Goal: Task Accomplishment & Management: Manage account settings

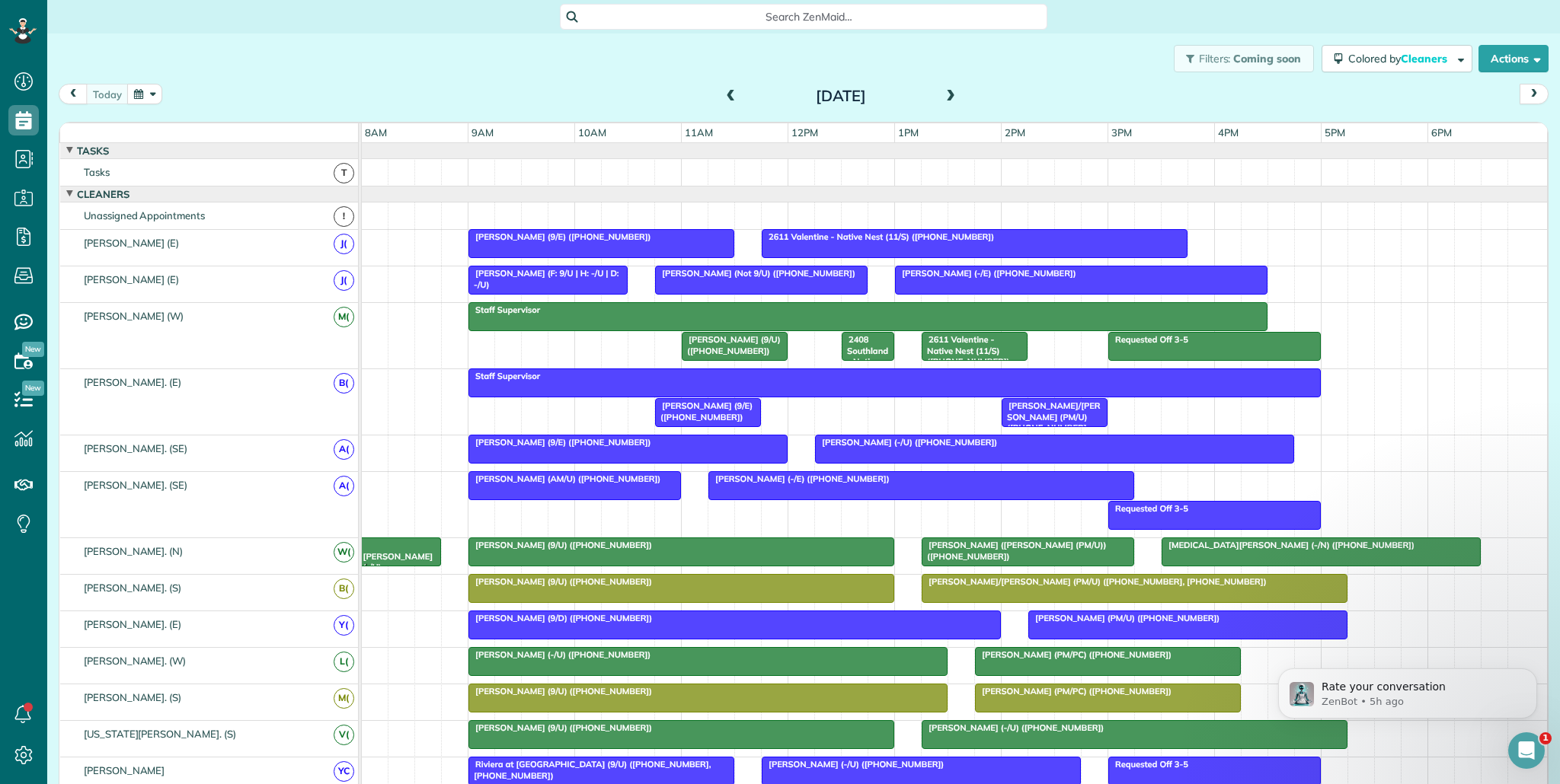
scroll to position [7, 7]
click at [18, 232] on icon at bounding box center [24, 237] width 31 height 31
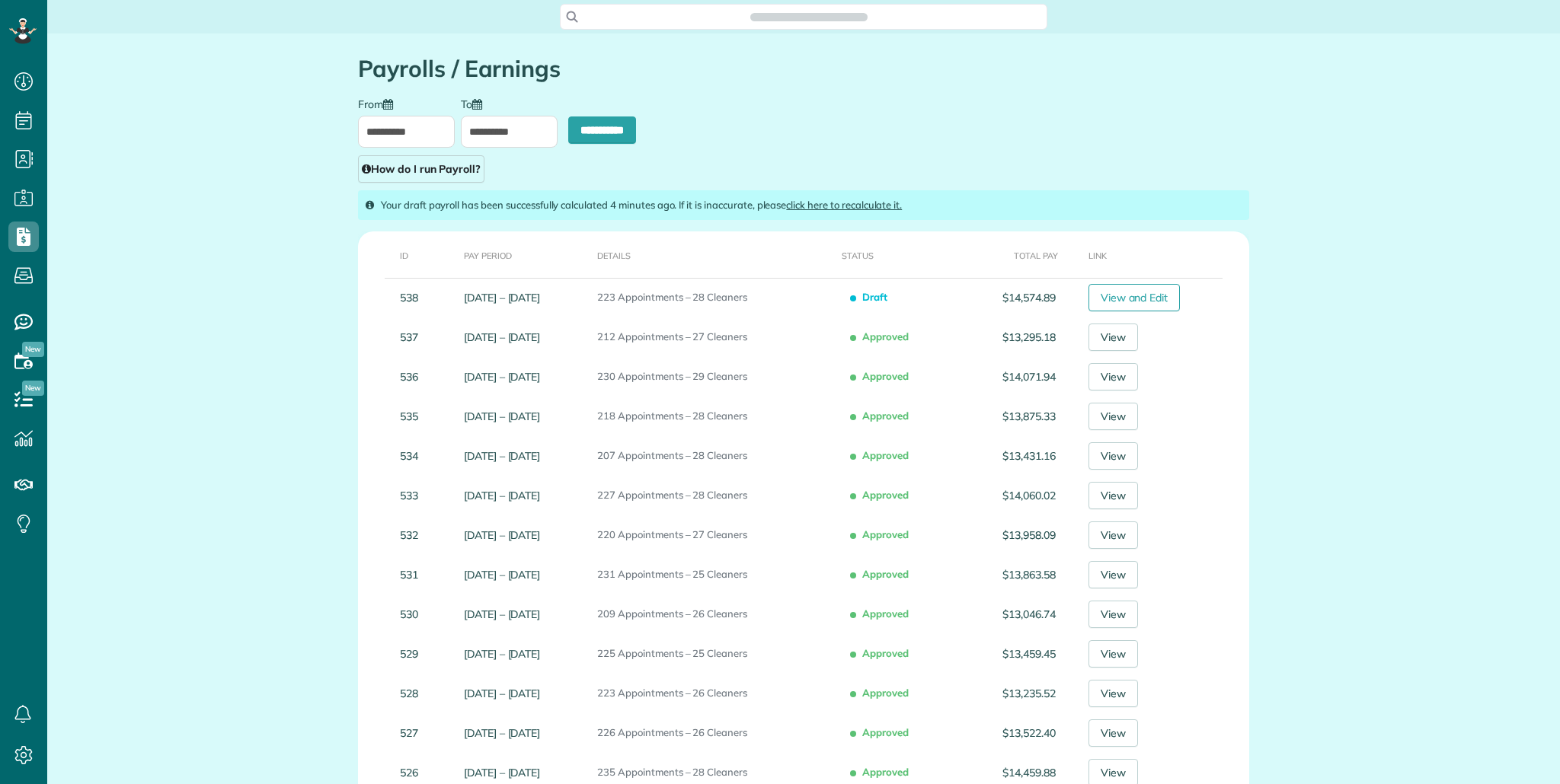
scroll to position [7, 7]
type input "**********"
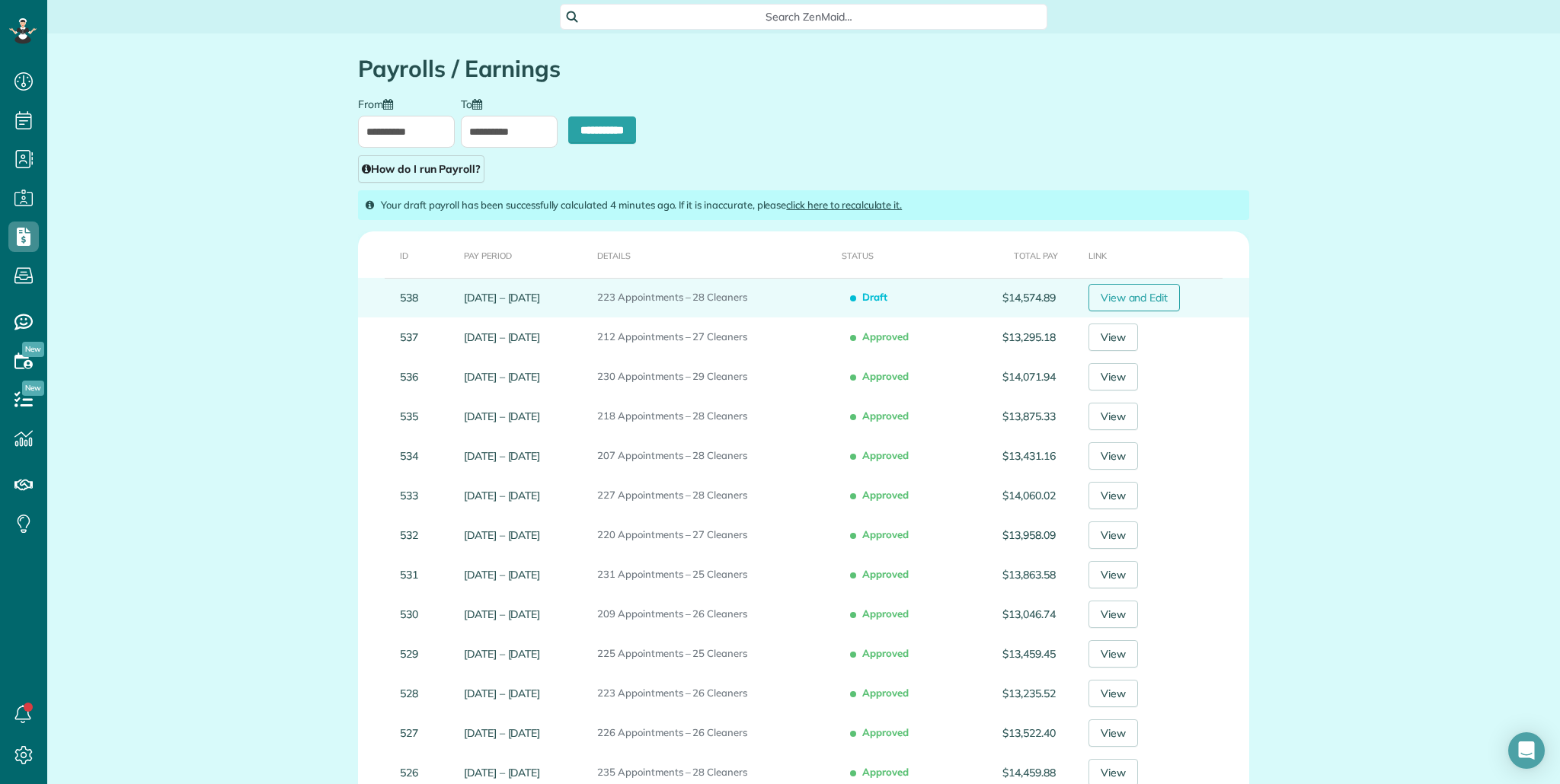
click at [1158, 301] on link "View and Edit" at bounding box center [1135, 297] width 92 height 27
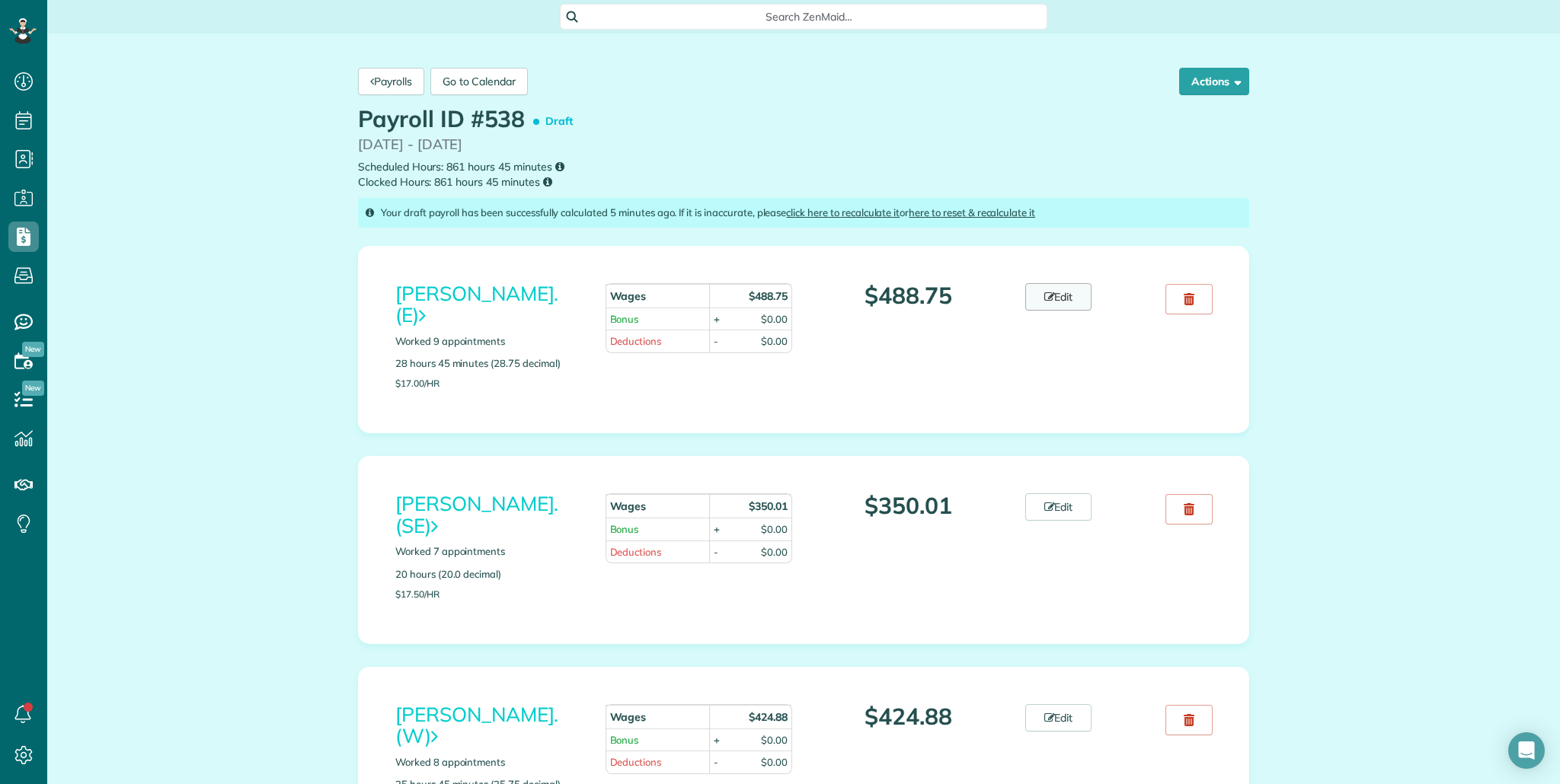
scroll to position [784, 47]
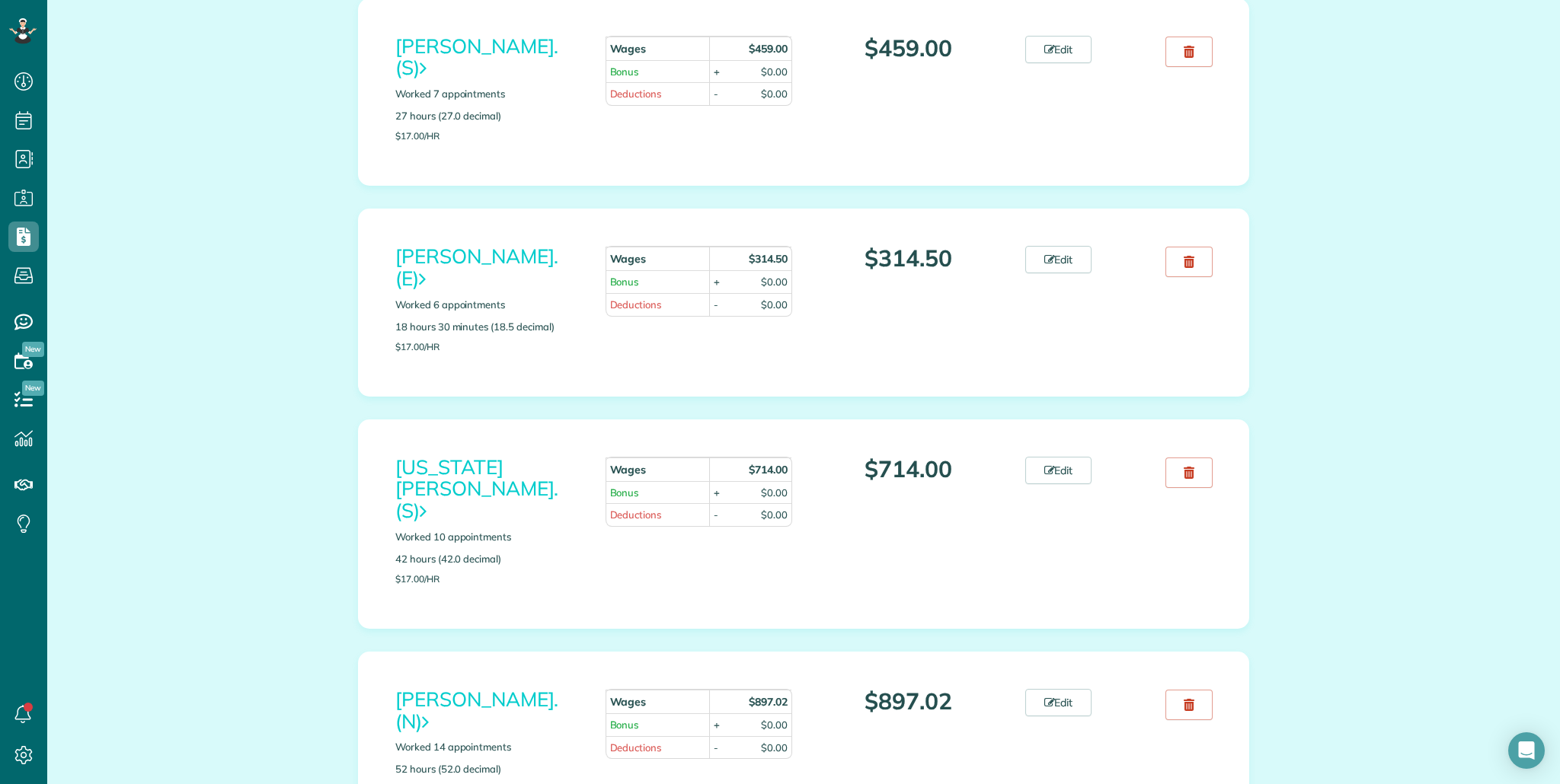
scroll to position [4684, 0]
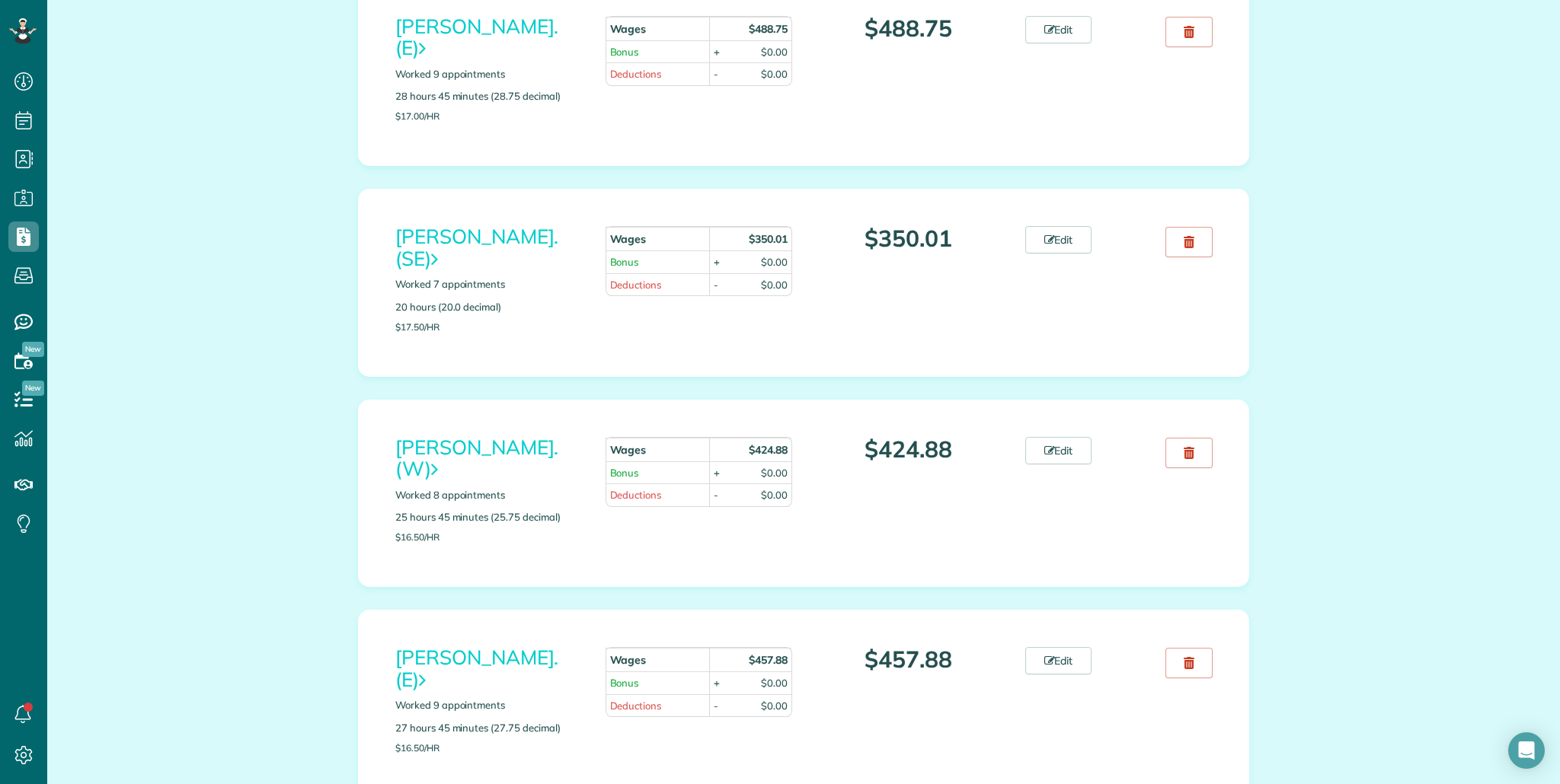
scroll to position [269, 0]
click at [460, 439] on link "Alondra Calzada. (W)" at bounding box center [477, 456] width 163 height 47
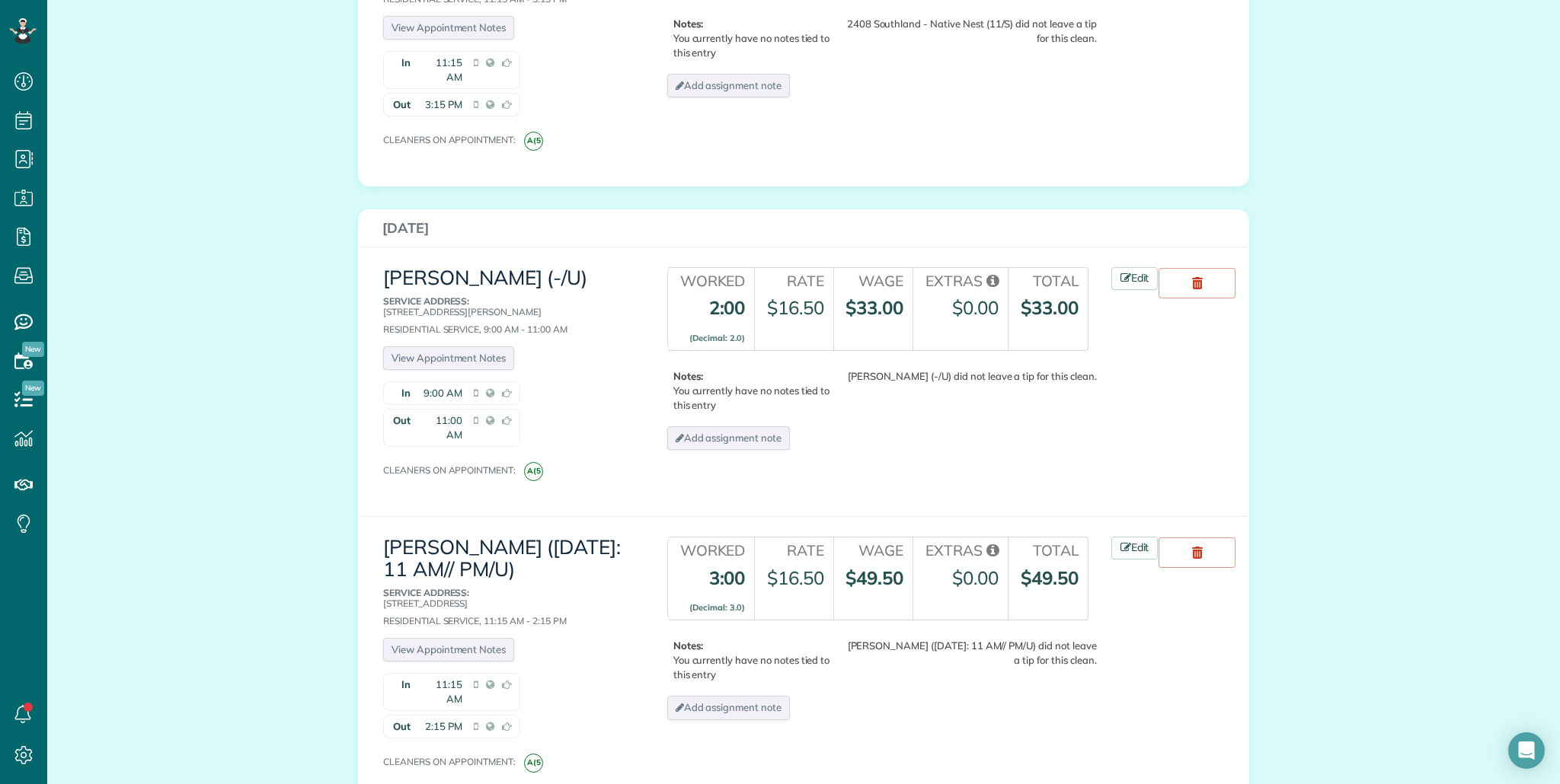
scroll to position [2044, 0]
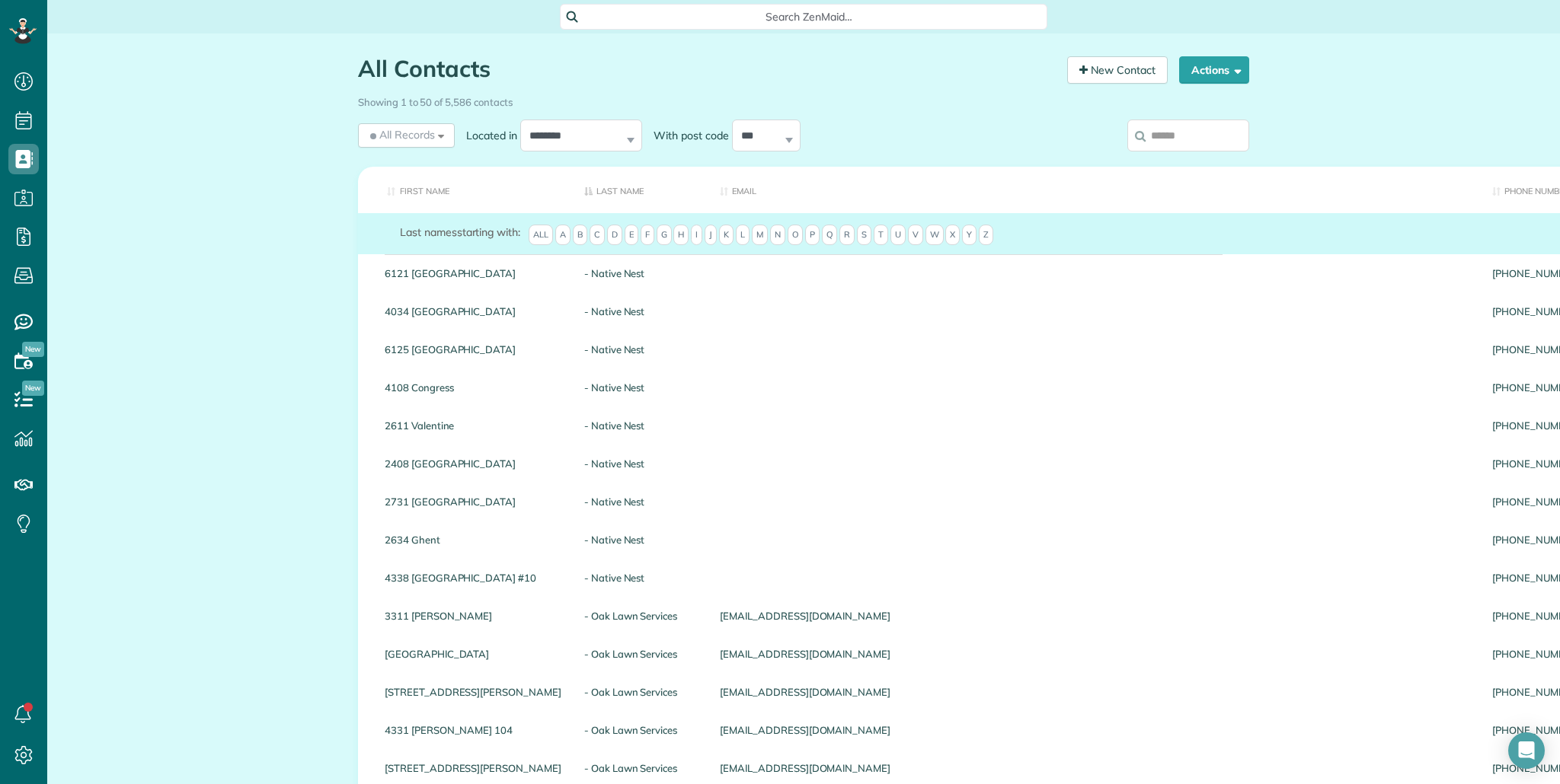
scroll to position [7, 7]
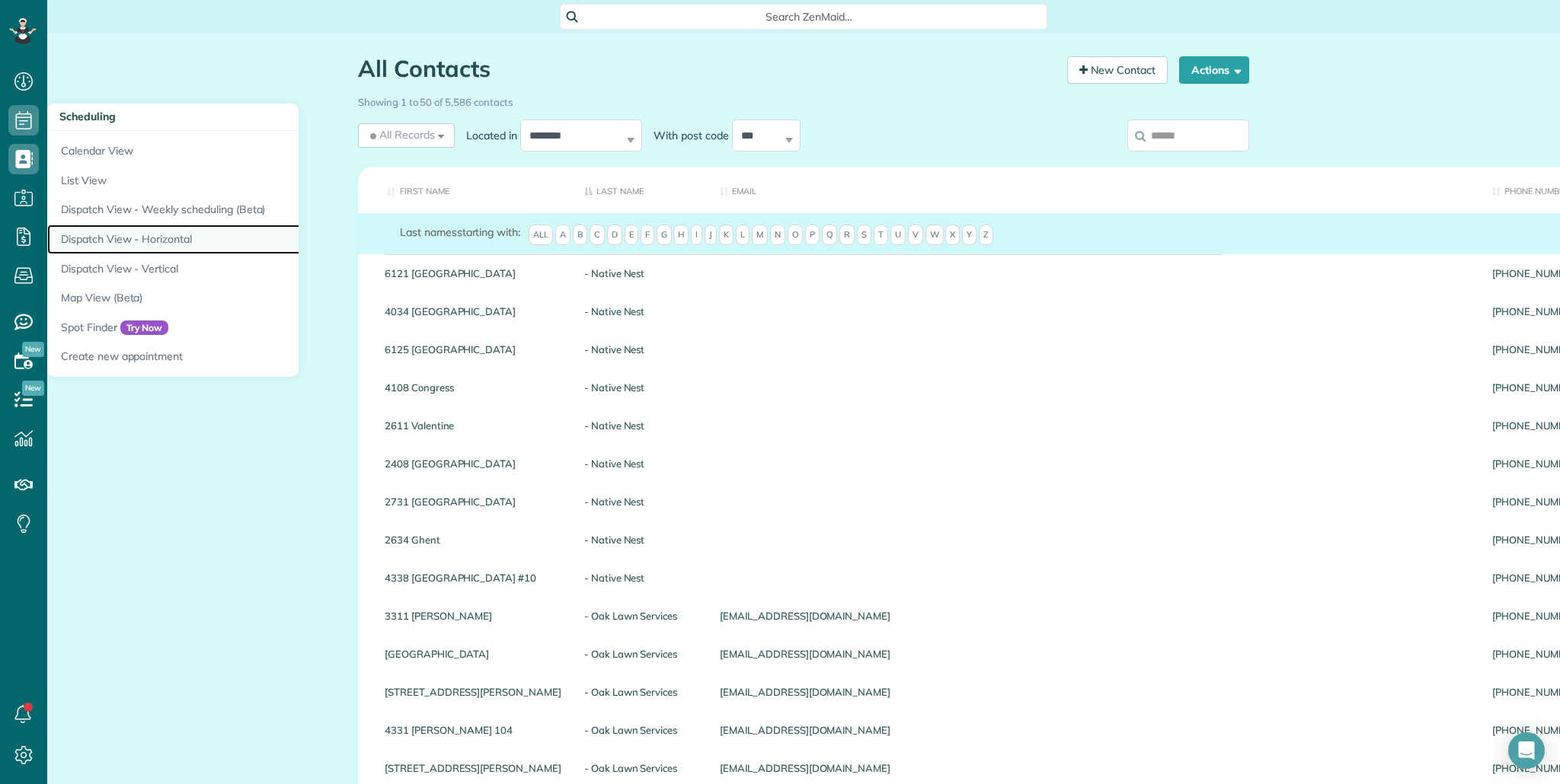
click at [149, 242] on link "Dispatch View - Horizontal" at bounding box center [238, 239] width 381 height 30
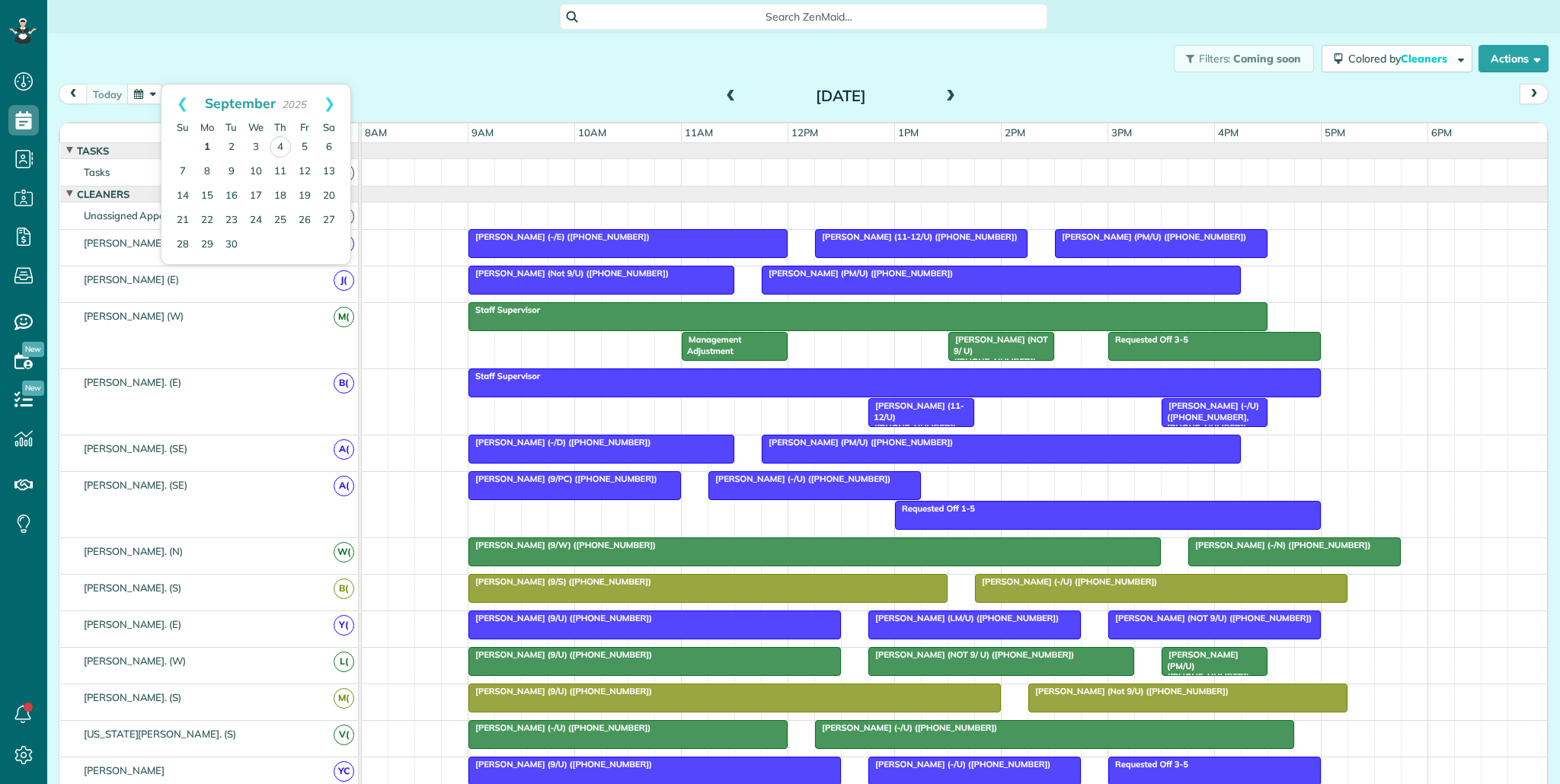
scroll to position [7, 7]
click at [210, 147] on link "1" at bounding box center [207, 148] width 25 height 25
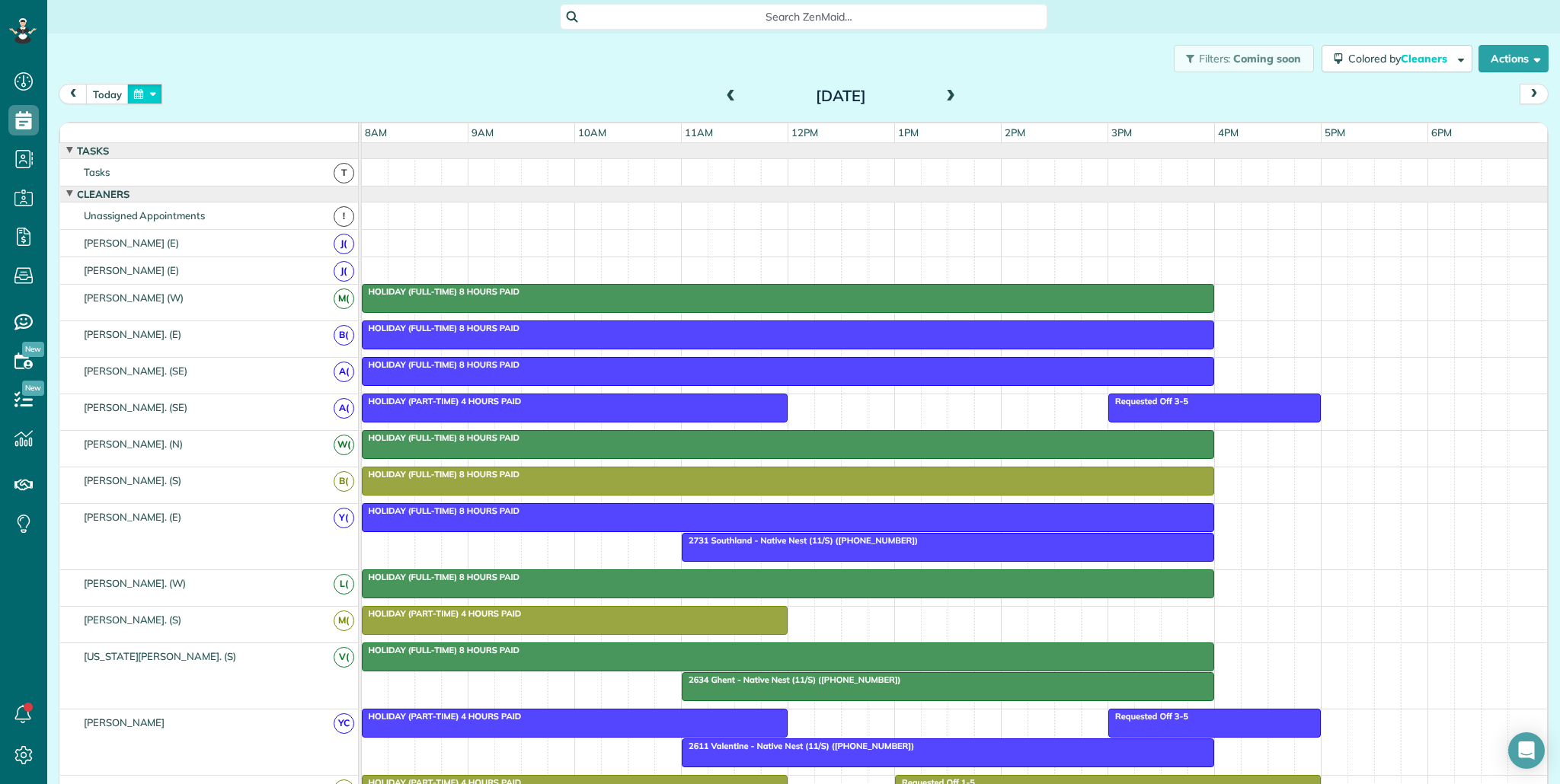
click at [147, 97] on button "button" at bounding box center [144, 94] width 35 height 20
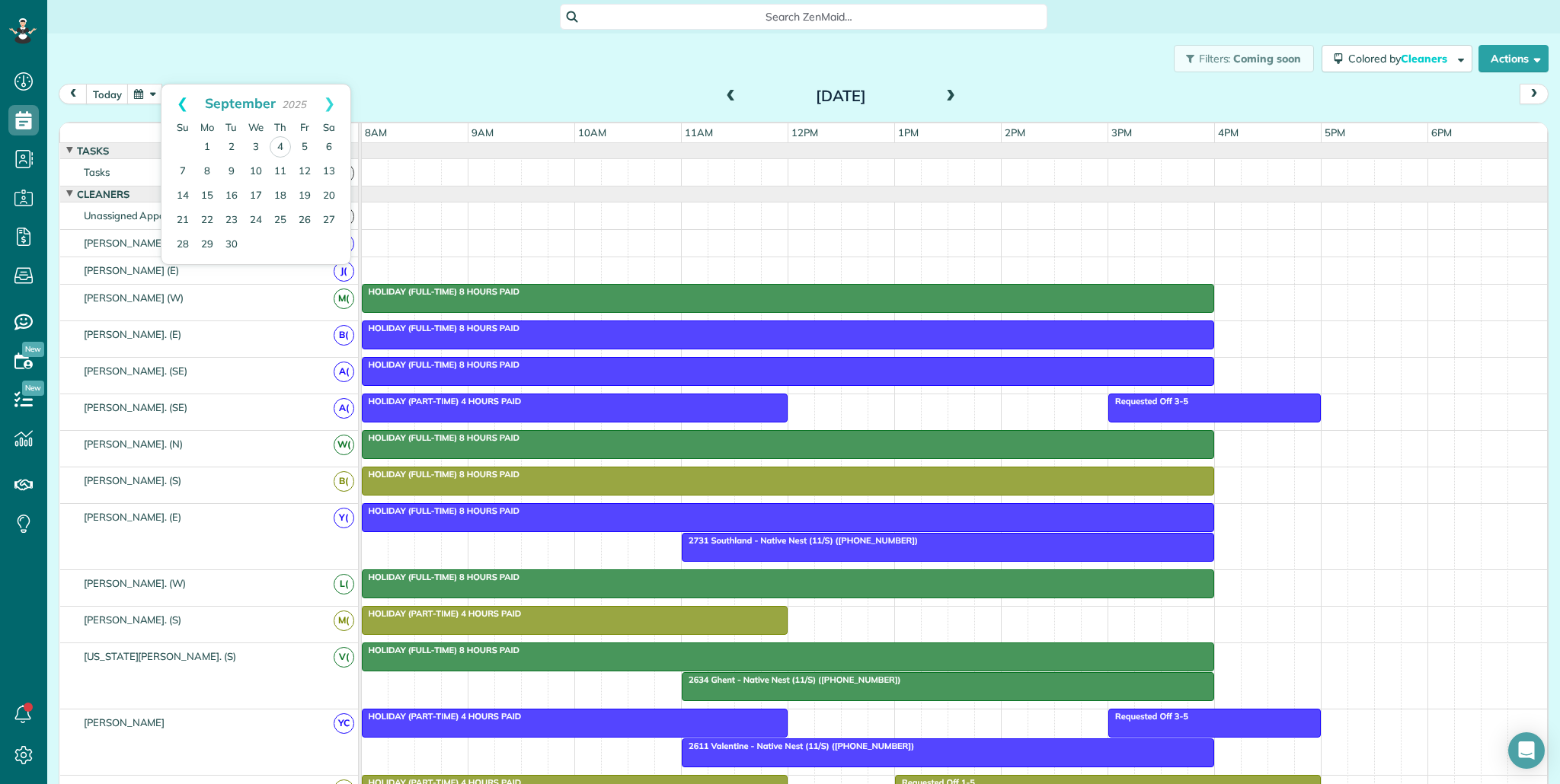
click at [182, 104] on link "Prev" at bounding box center [182, 103] width 42 height 38
click at [302, 243] on link "29" at bounding box center [304, 244] width 25 height 25
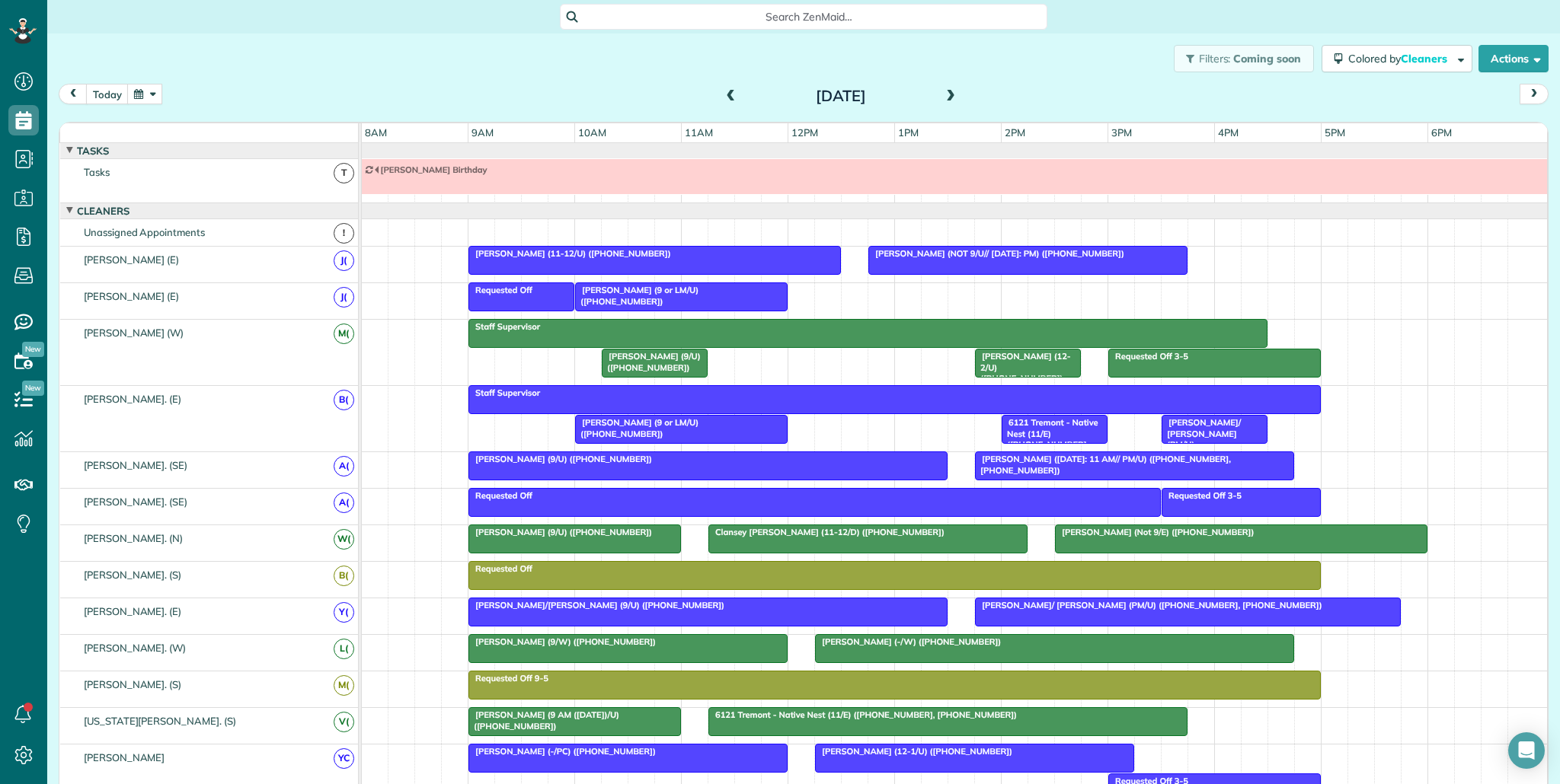
scroll to position [17, 0]
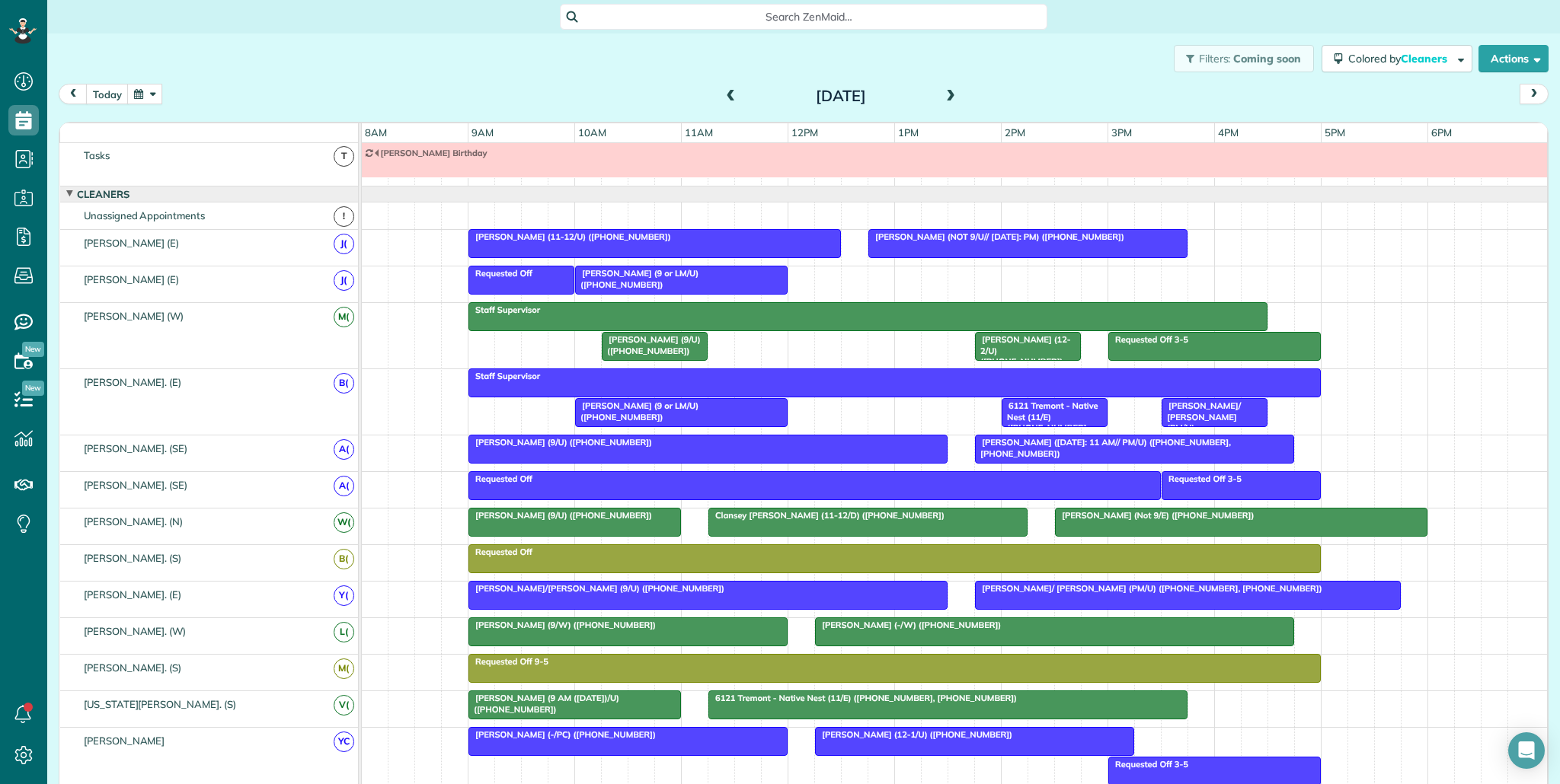
click at [146, 91] on button "button" at bounding box center [144, 94] width 35 height 20
click at [231, 143] on link "2" at bounding box center [232, 148] width 25 height 25
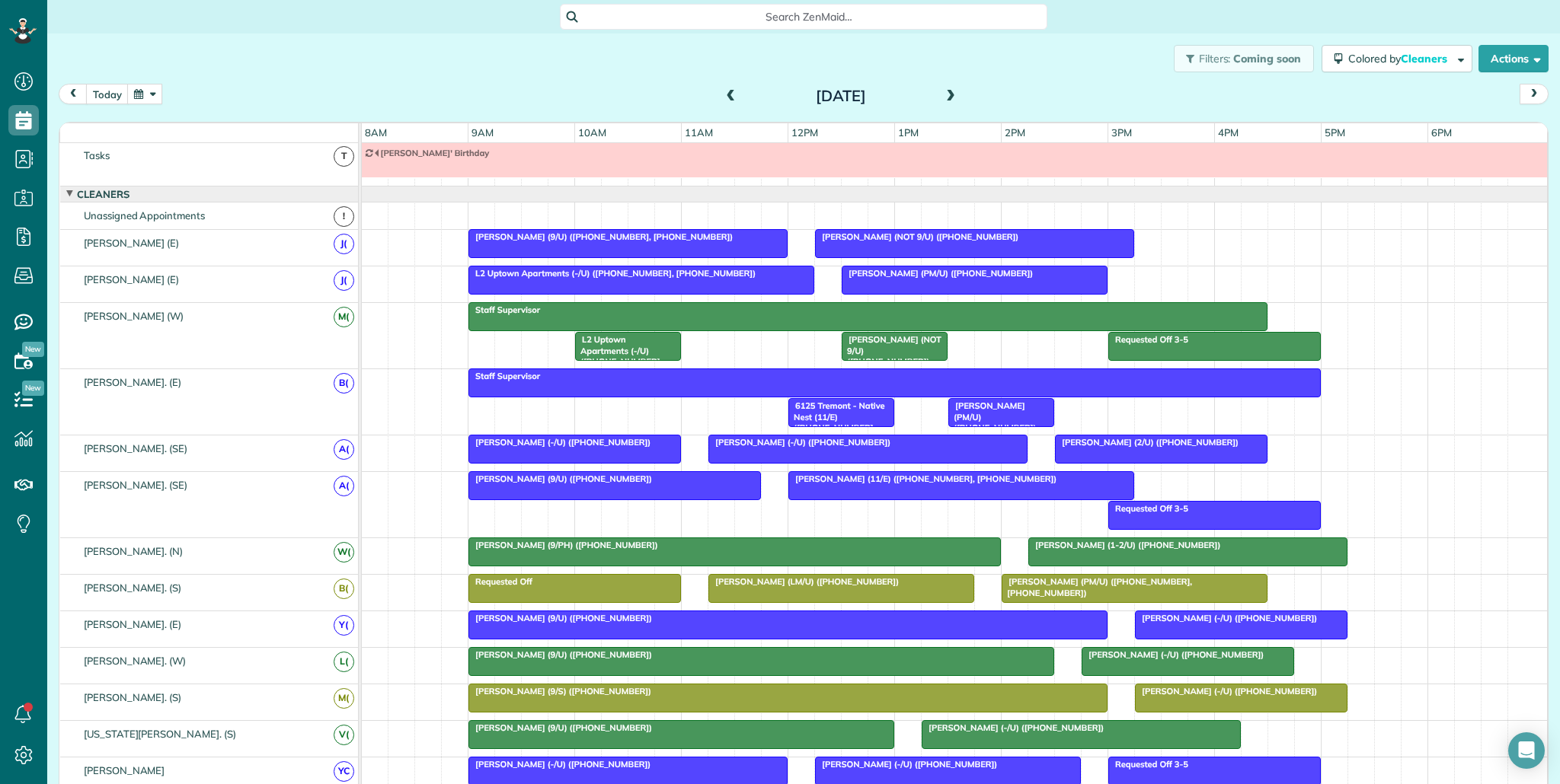
click at [953, 96] on span at bounding box center [951, 97] width 17 height 14
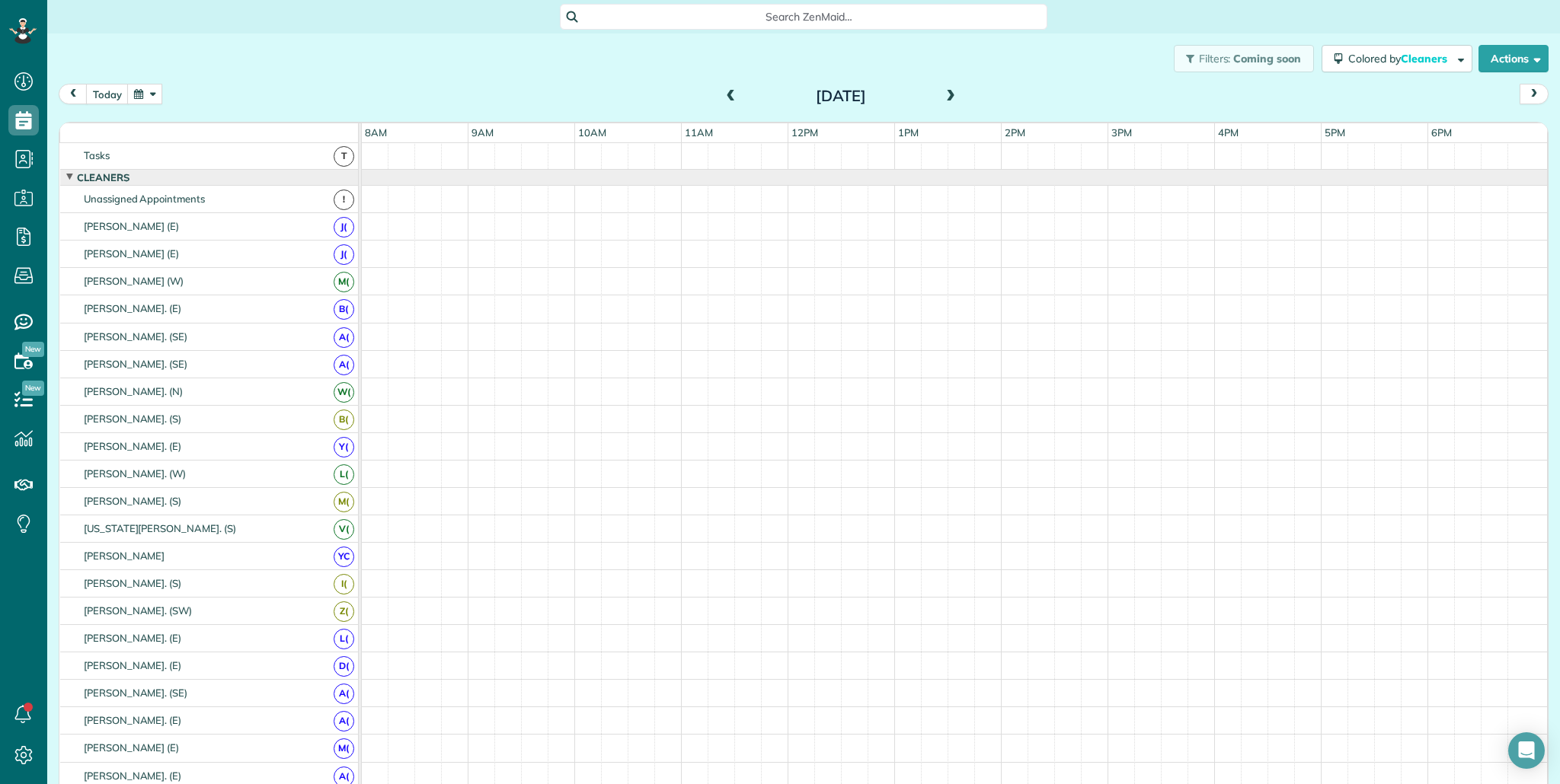
scroll to position [0, 0]
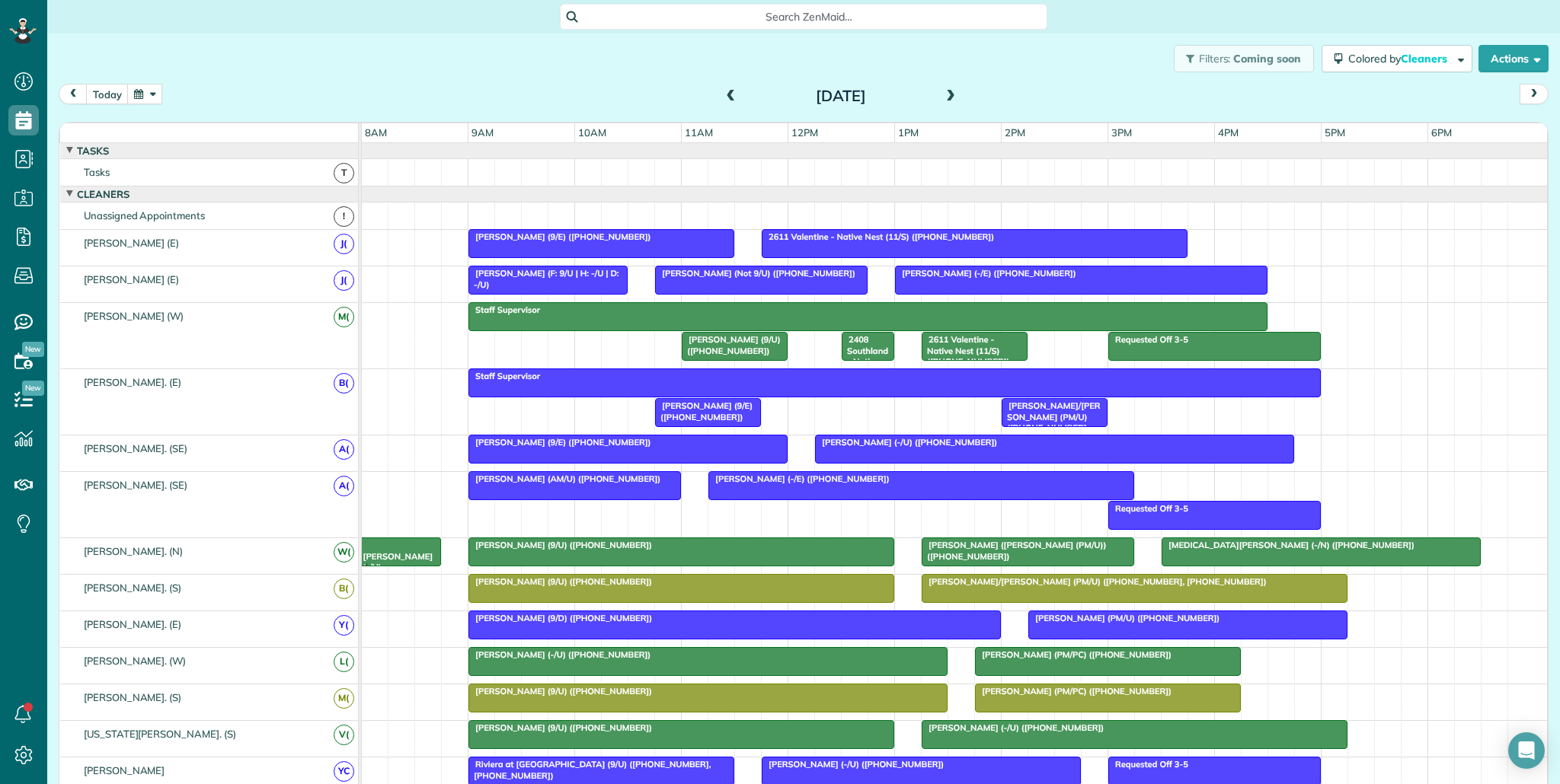
click at [953, 96] on span at bounding box center [951, 97] width 17 height 14
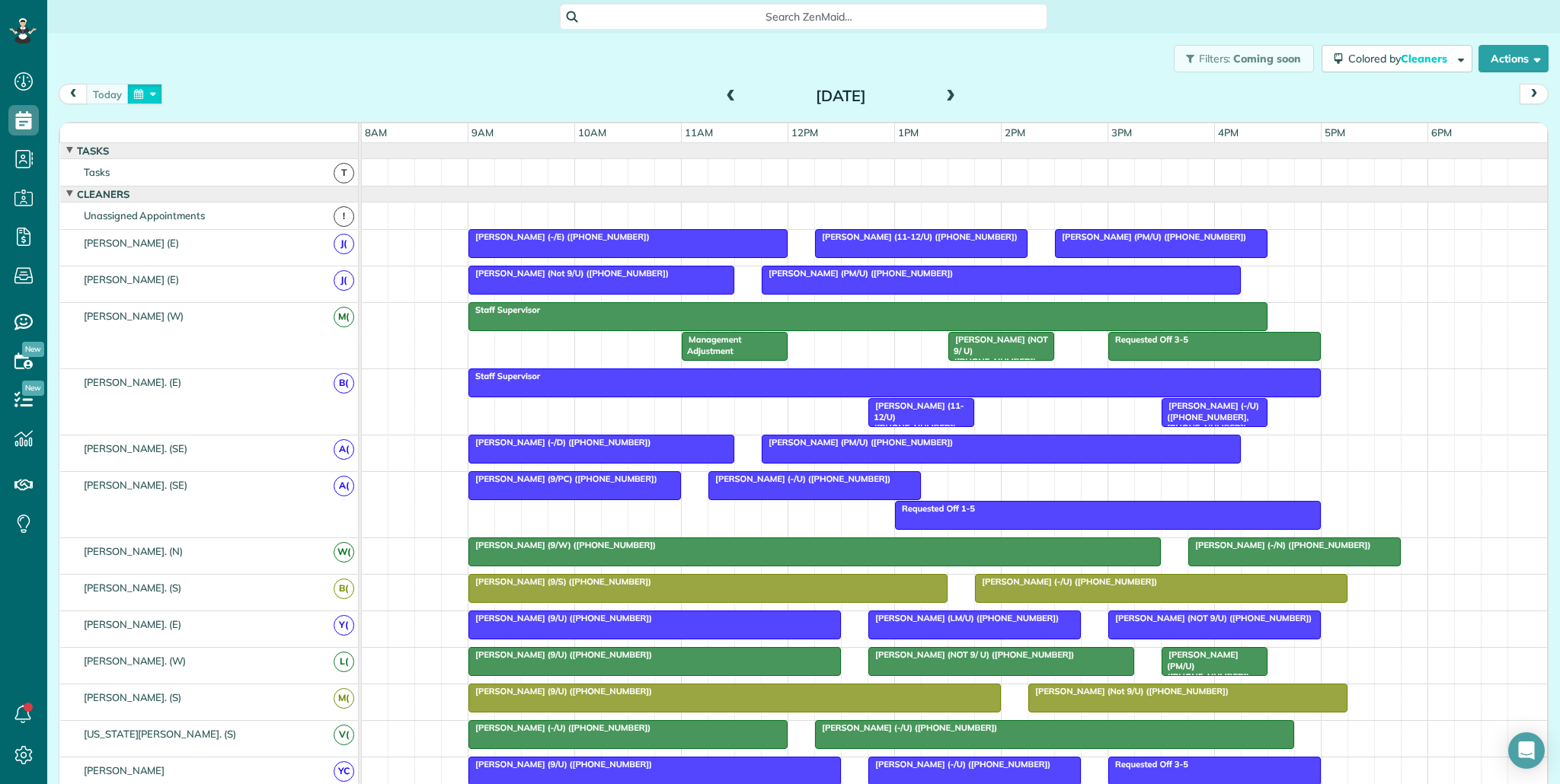
click at [154, 94] on button "button" at bounding box center [144, 94] width 35 height 20
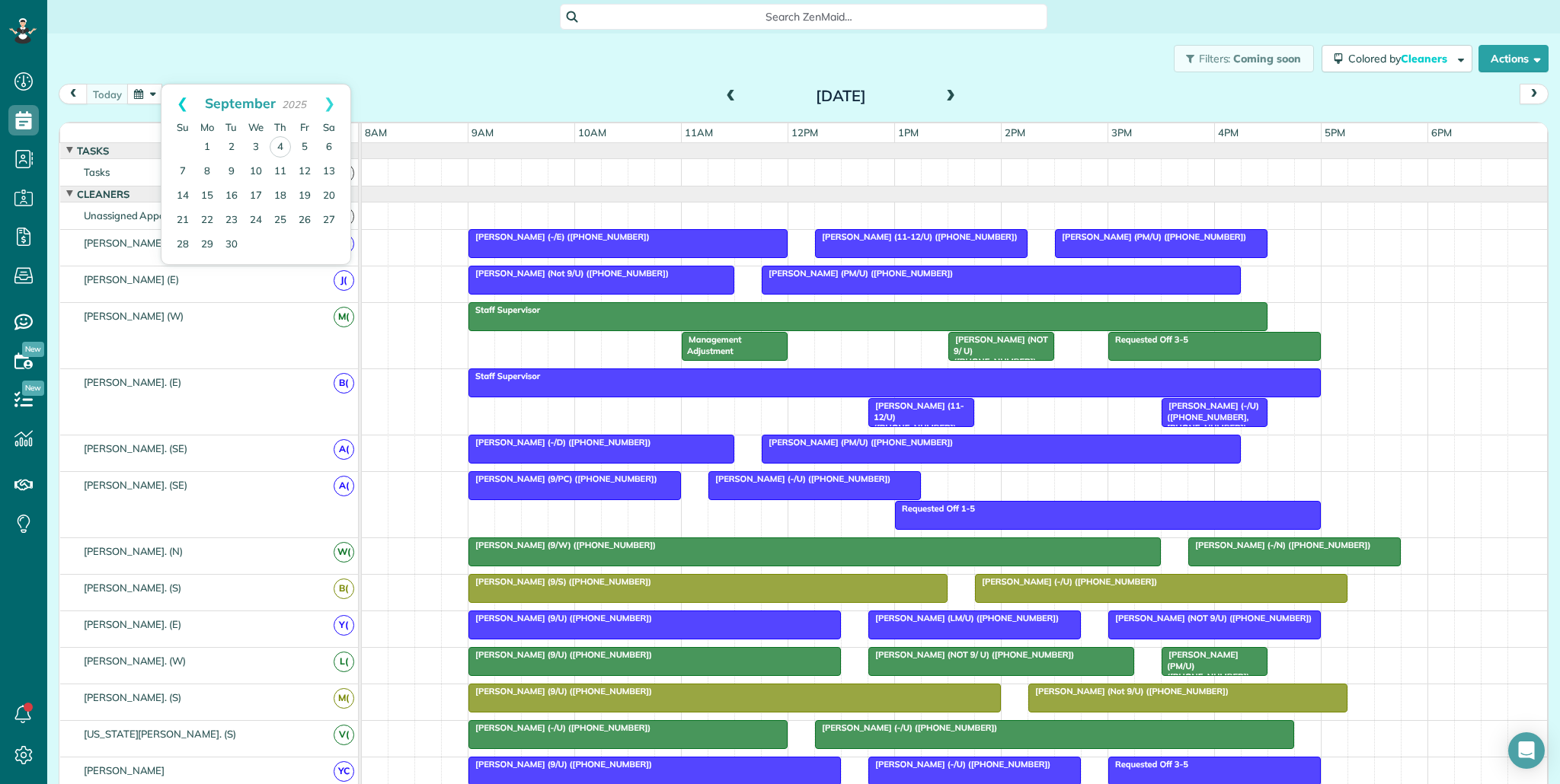
click at [179, 106] on link "Prev" at bounding box center [182, 103] width 42 height 38
click at [331, 249] on link "30" at bounding box center [329, 244] width 25 height 25
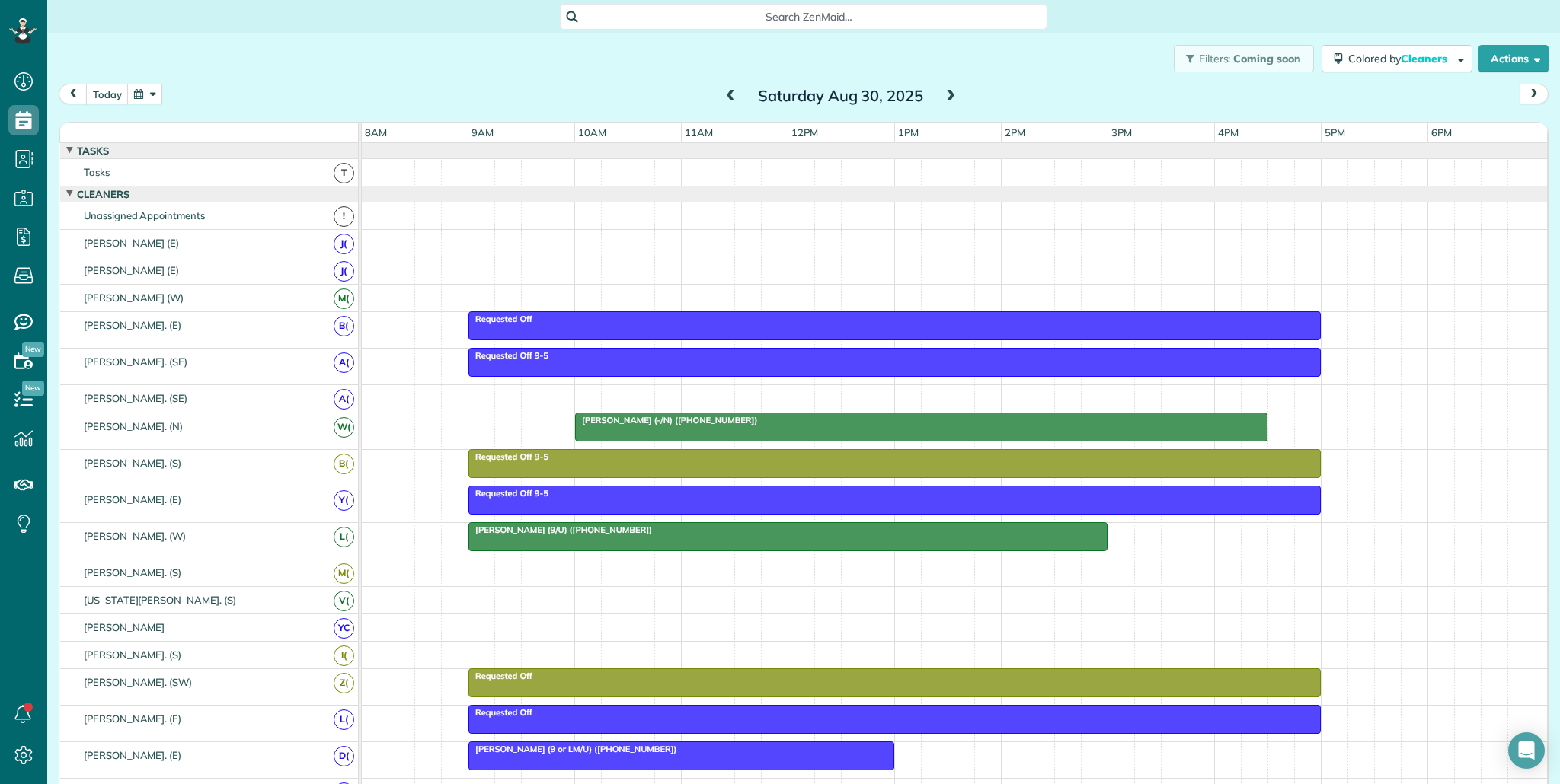
click at [152, 101] on button "button" at bounding box center [144, 94] width 35 height 20
click at [208, 145] on link "1" at bounding box center [207, 148] width 25 height 25
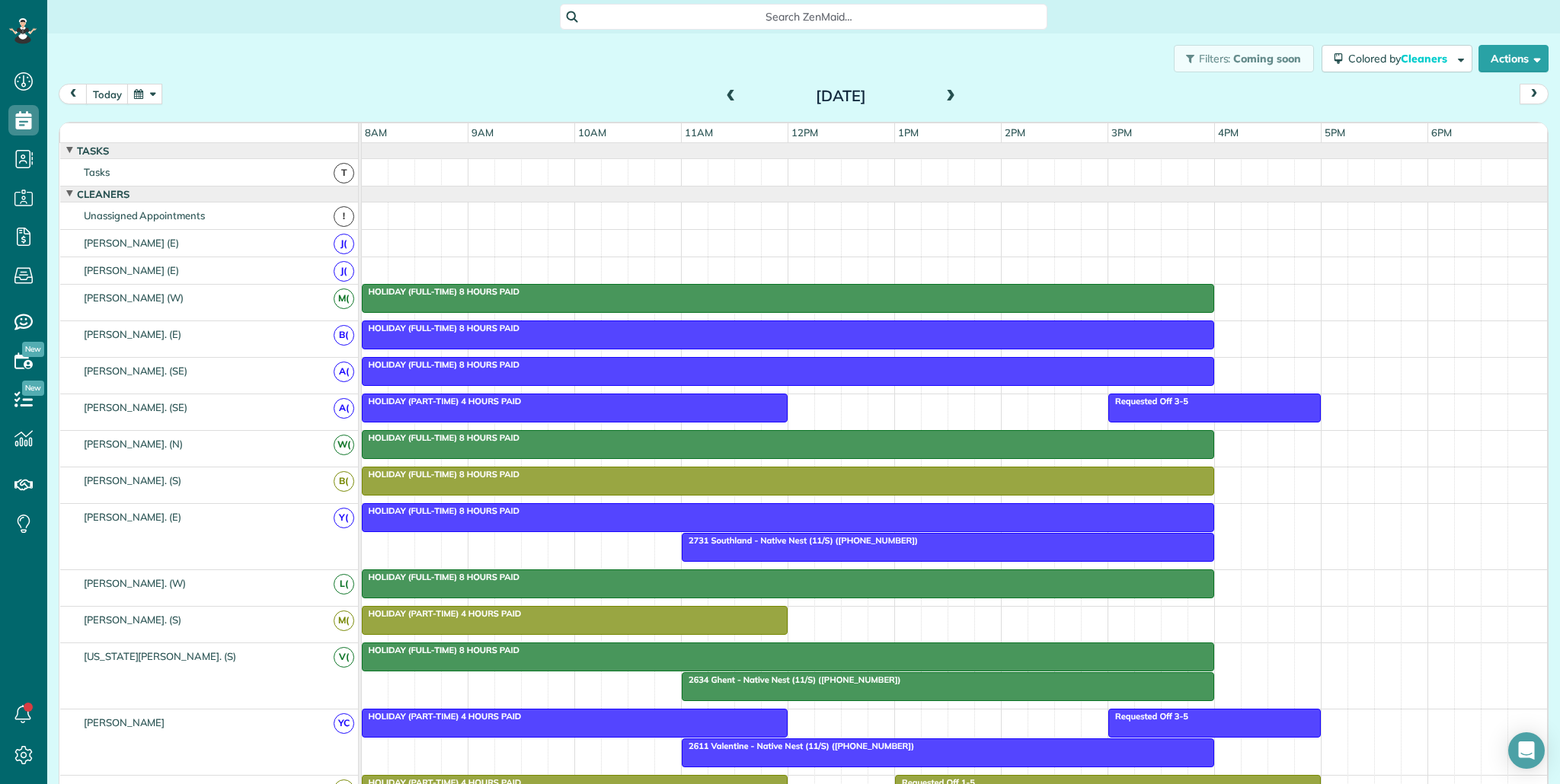
click at [635, 662] on div at bounding box center [788, 657] width 852 height 27
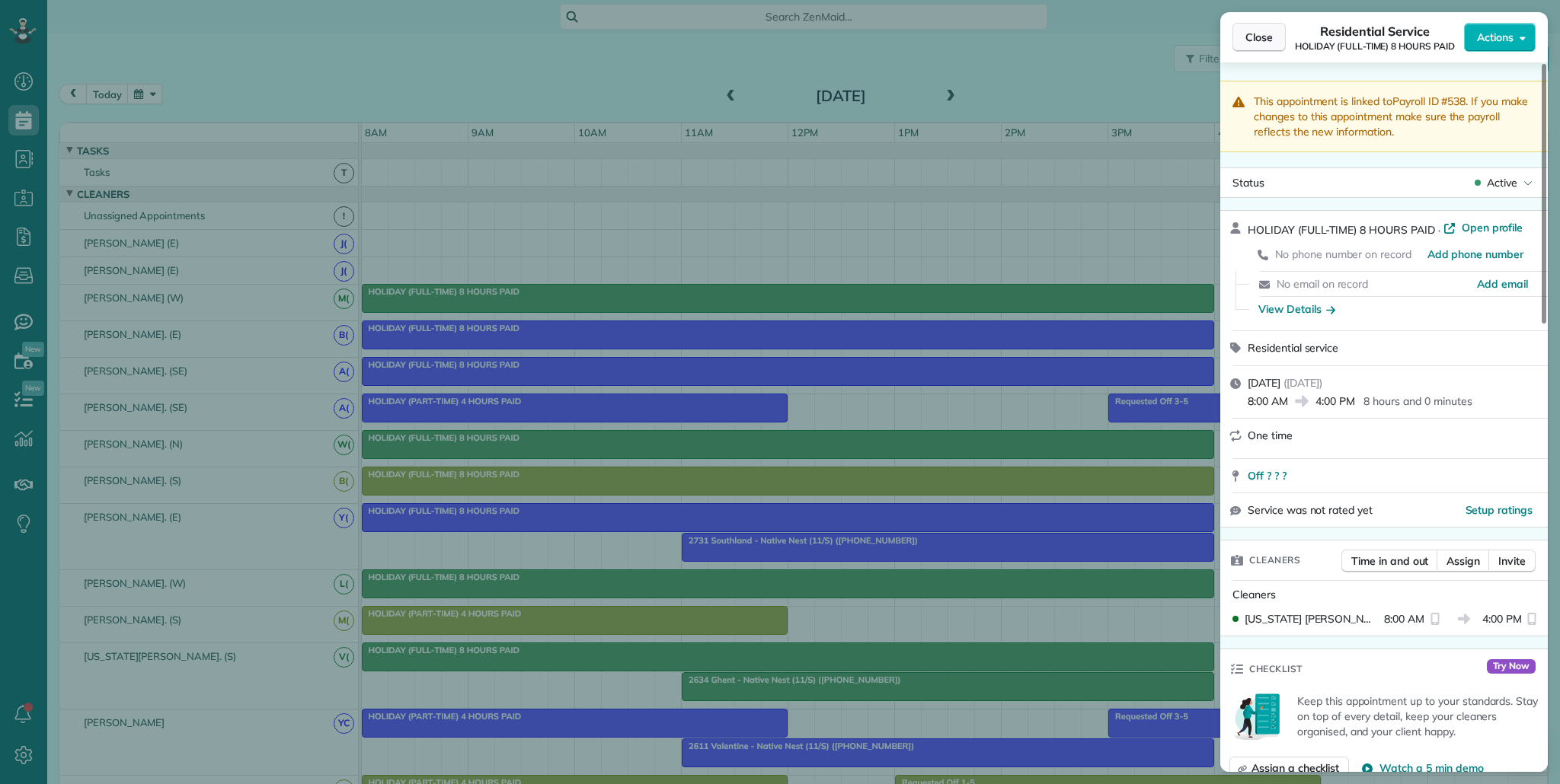
click at [1264, 33] on span "Close" at bounding box center [1258, 38] width 27 height 15
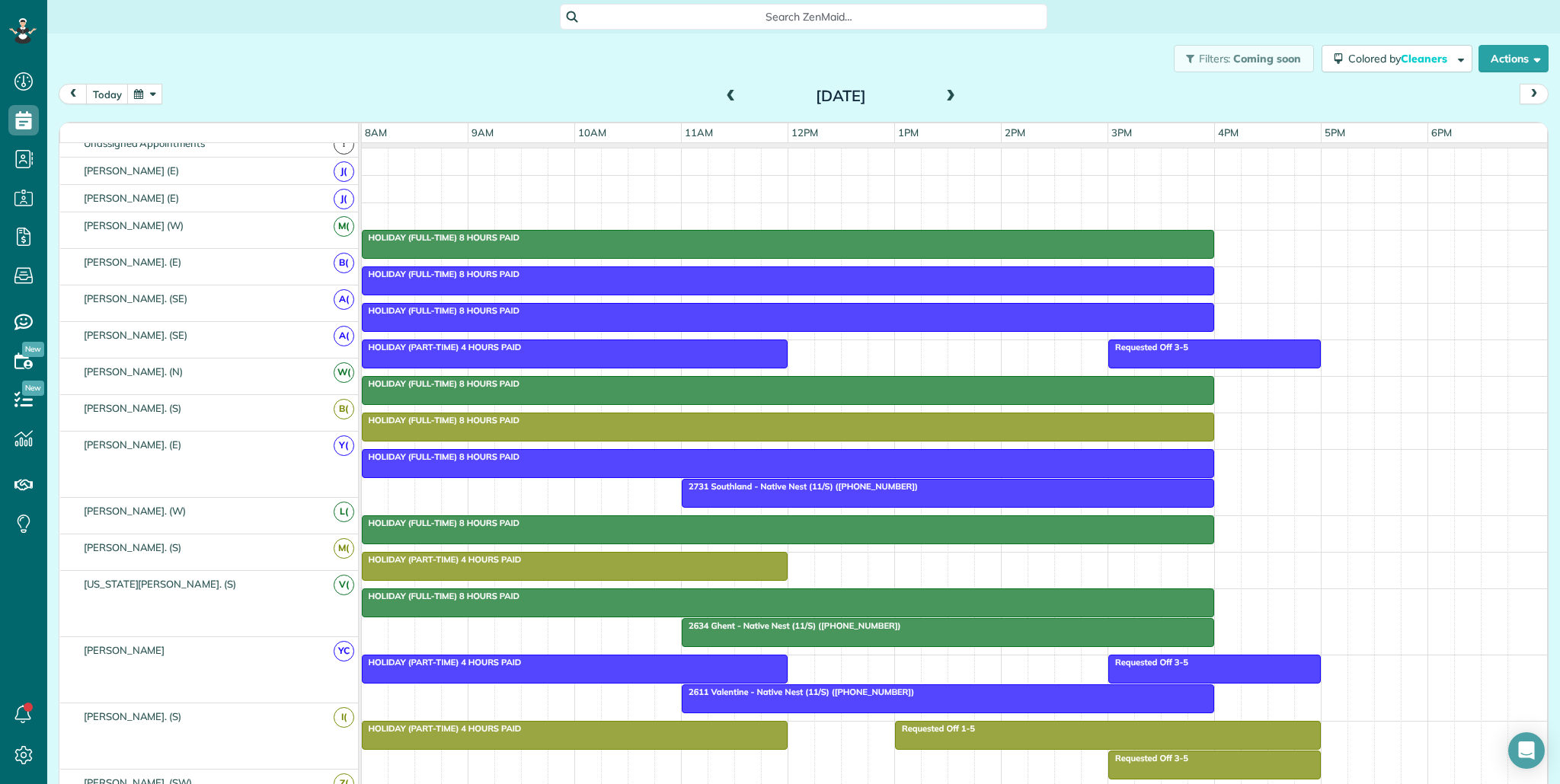
scroll to position [54, 0]
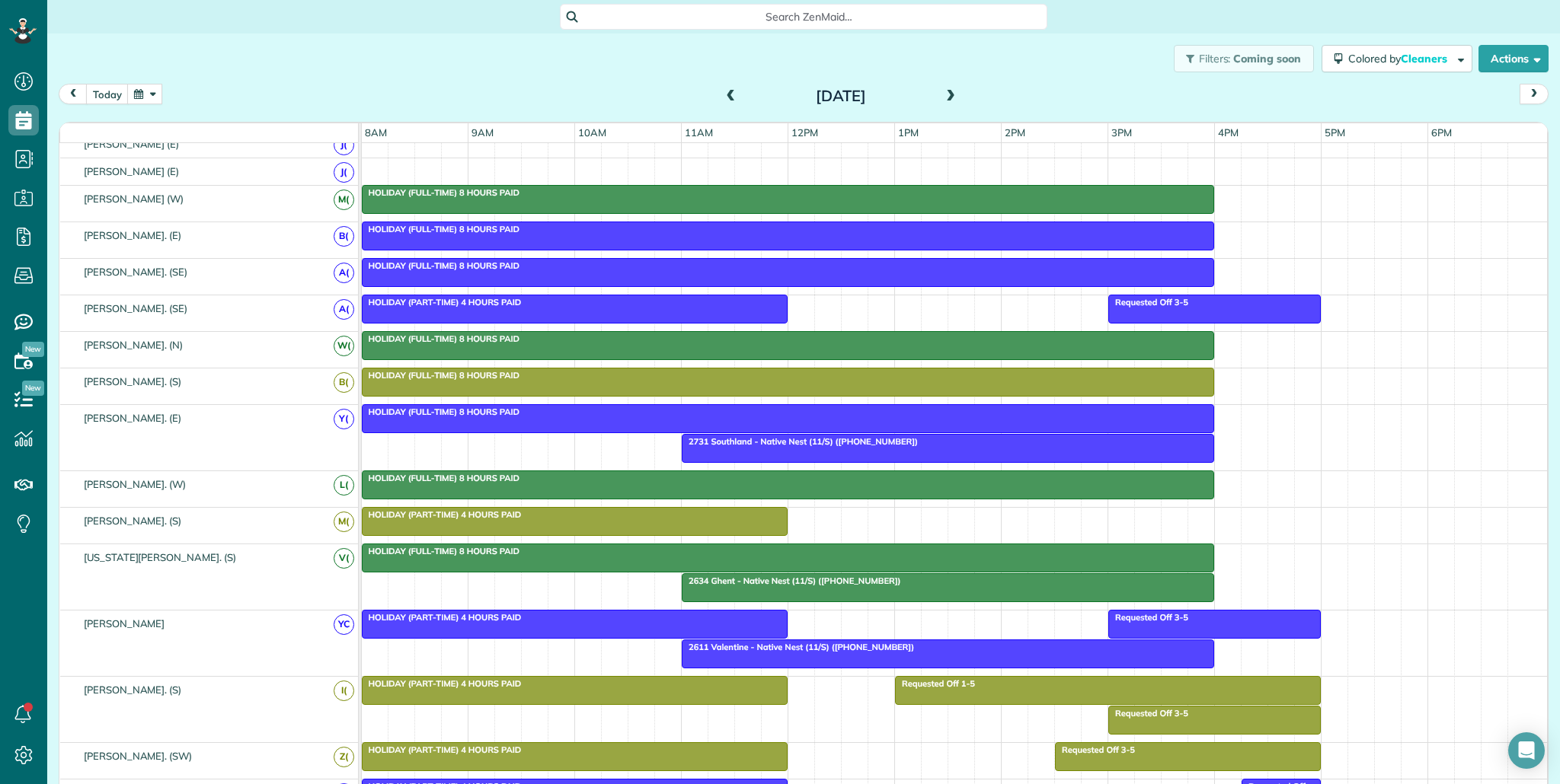
click at [736, 94] on span at bounding box center [731, 97] width 17 height 14
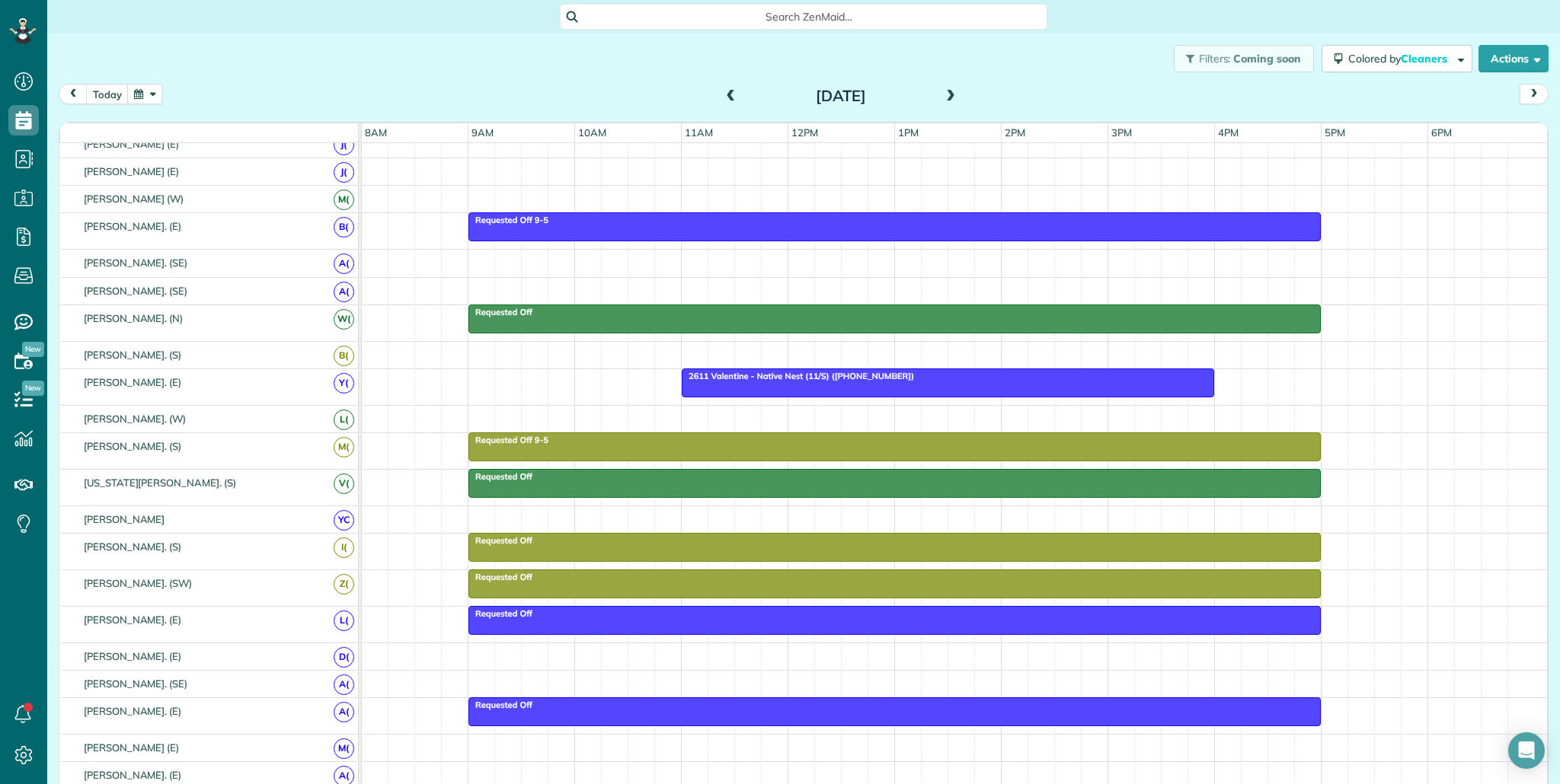
click at [736, 94] on span at bounding box center [731, 97] width 17 height 14
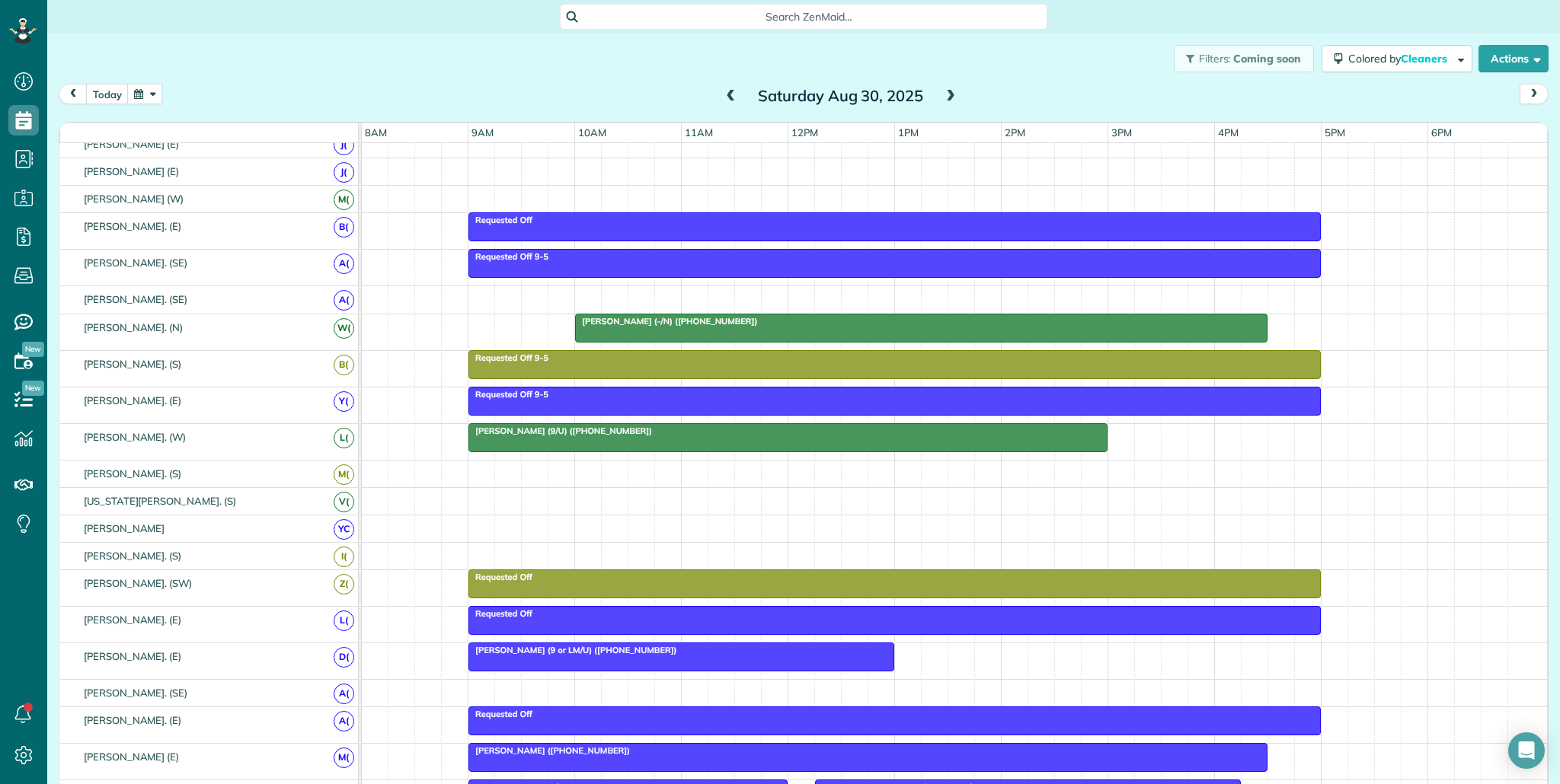
click at [945, 97] on span at bounding box center [951, 97] width 17 height 14
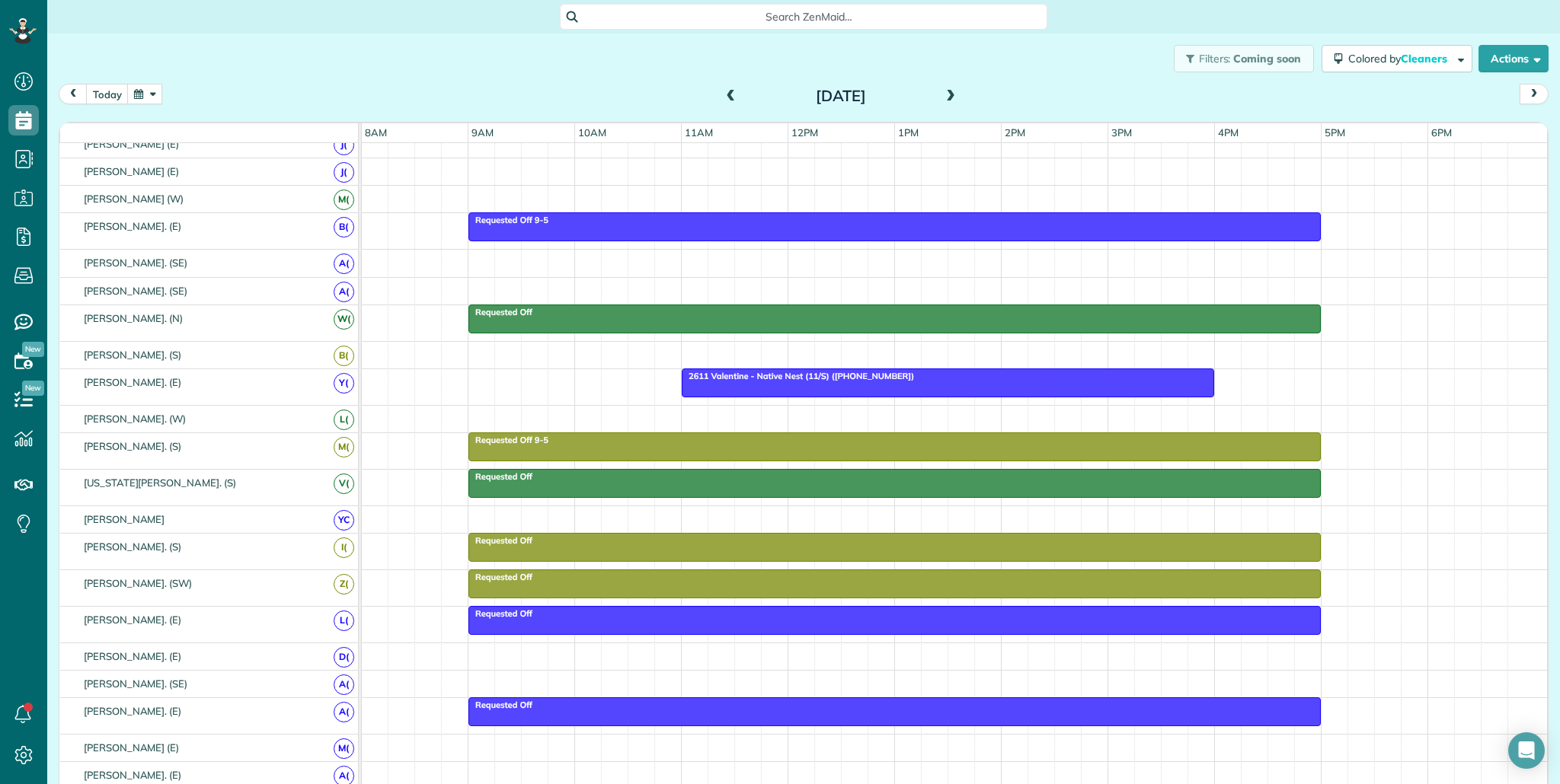
click at [945, 97] on span at bounding box center [951, 97] width 17 height 14
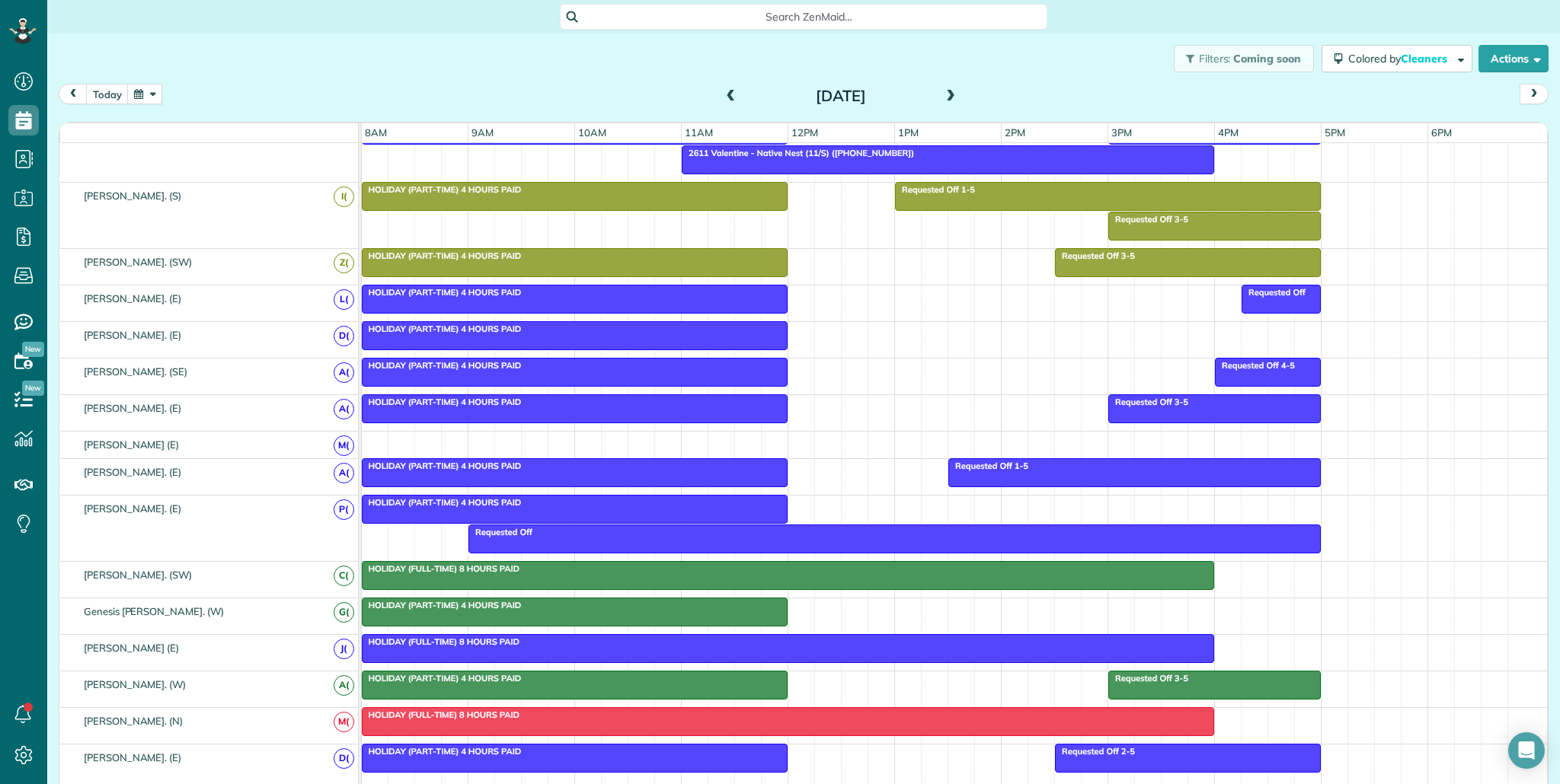
click at [952, 91] on span at bounding box center [951, 97] width 17 height 14
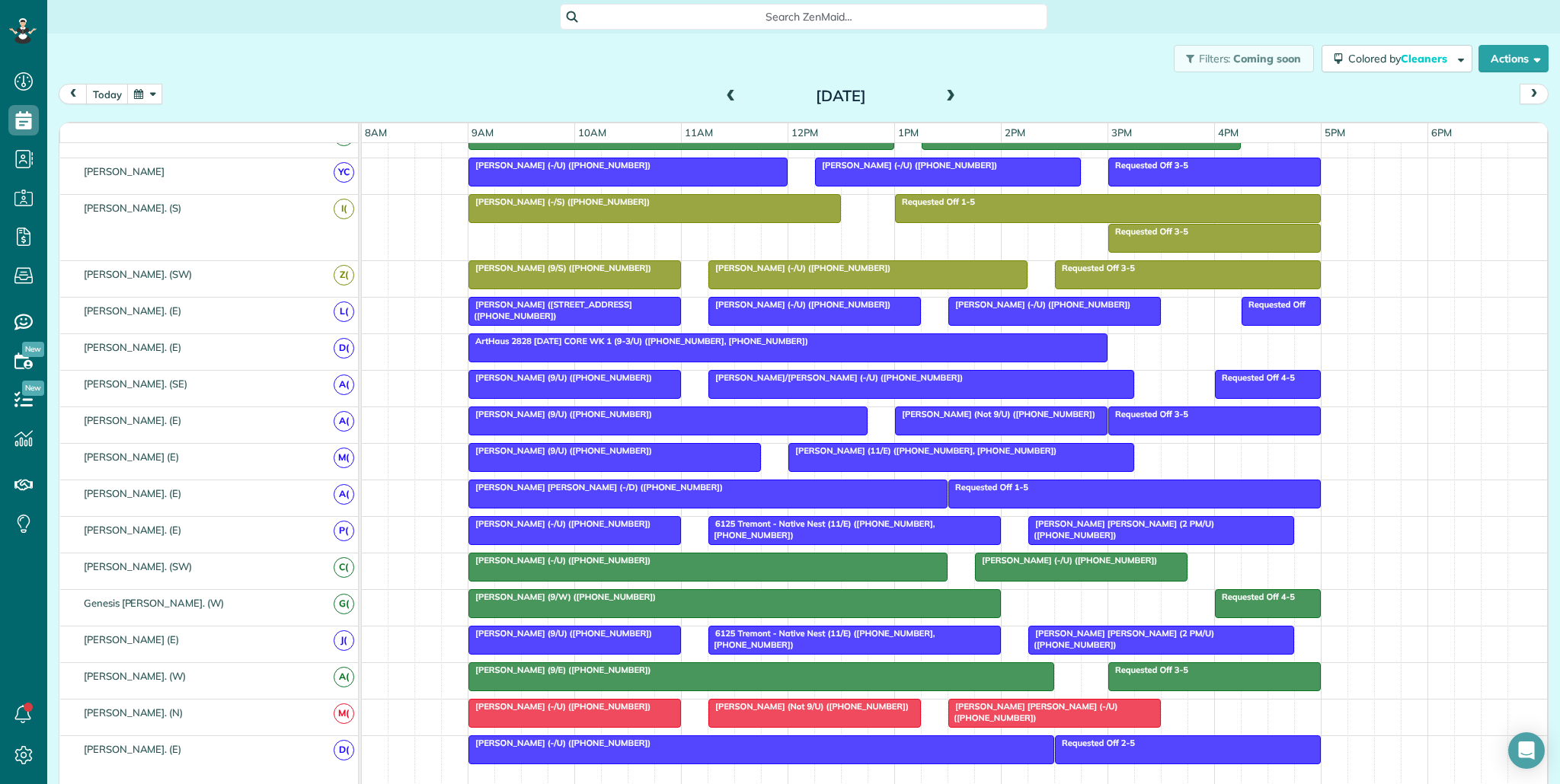
scroll to position [692, 0]
